Goal: Task Accomplishment & Management: Use online tool/utility

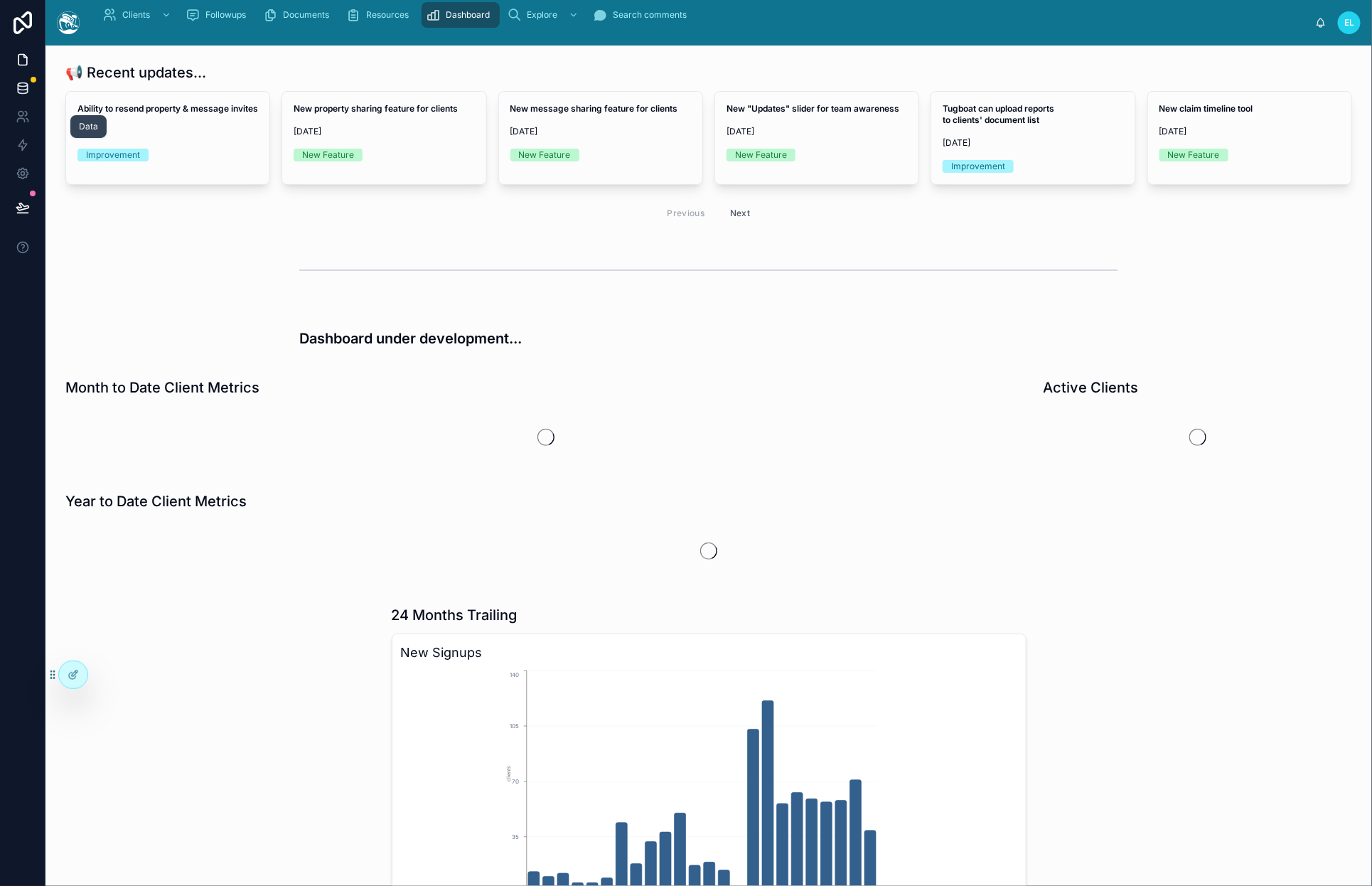
click at [30, 95] on icon at bounding box center [23, 87] width 14 height 14
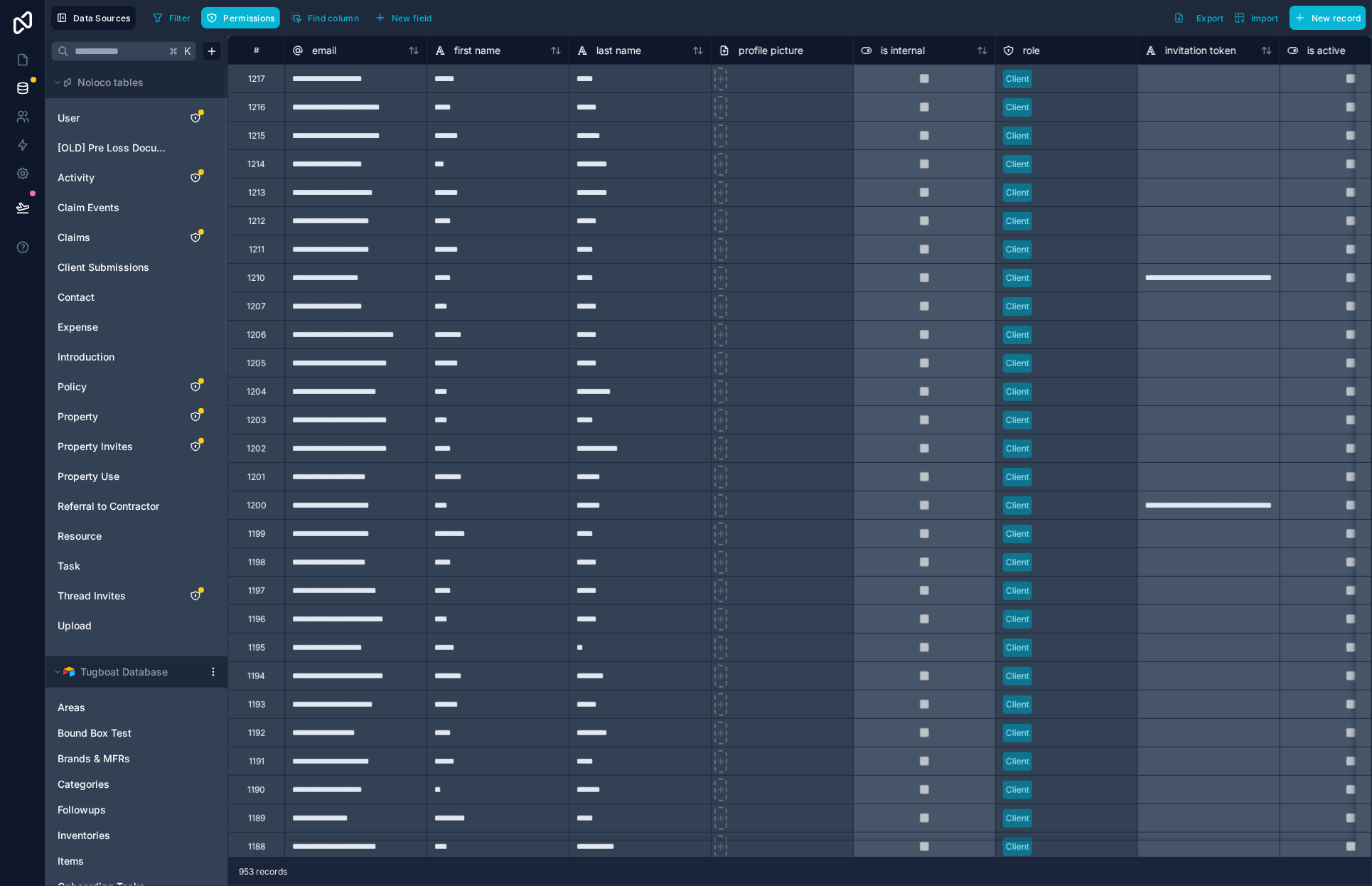
click at [805, 14] on div "Filter Permissions Find column New field Export Import New record" at bounding box center [757, 18] width 1219 height 24
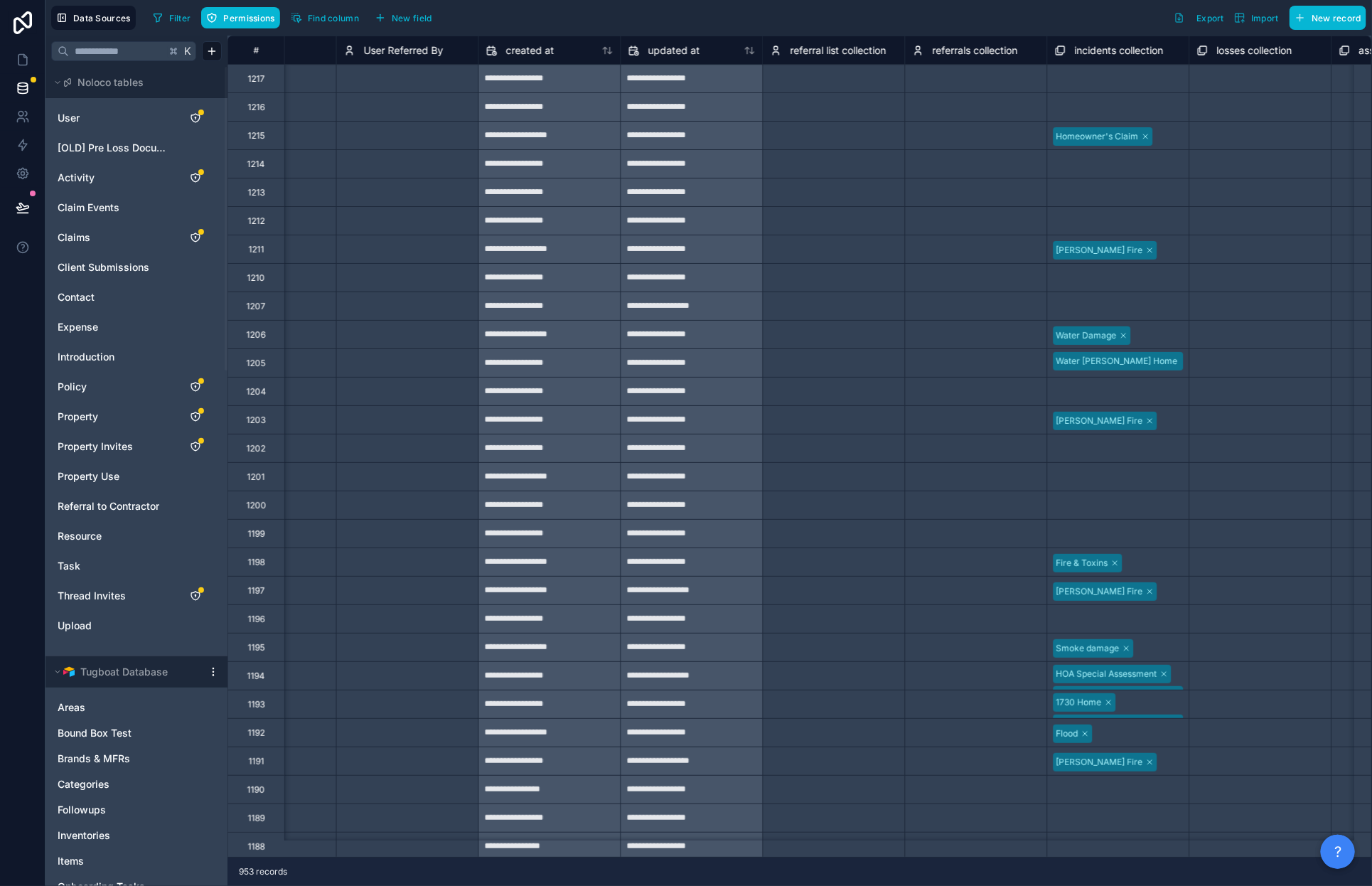
scroll to position [0, 9614]
